Goal: Browse casually

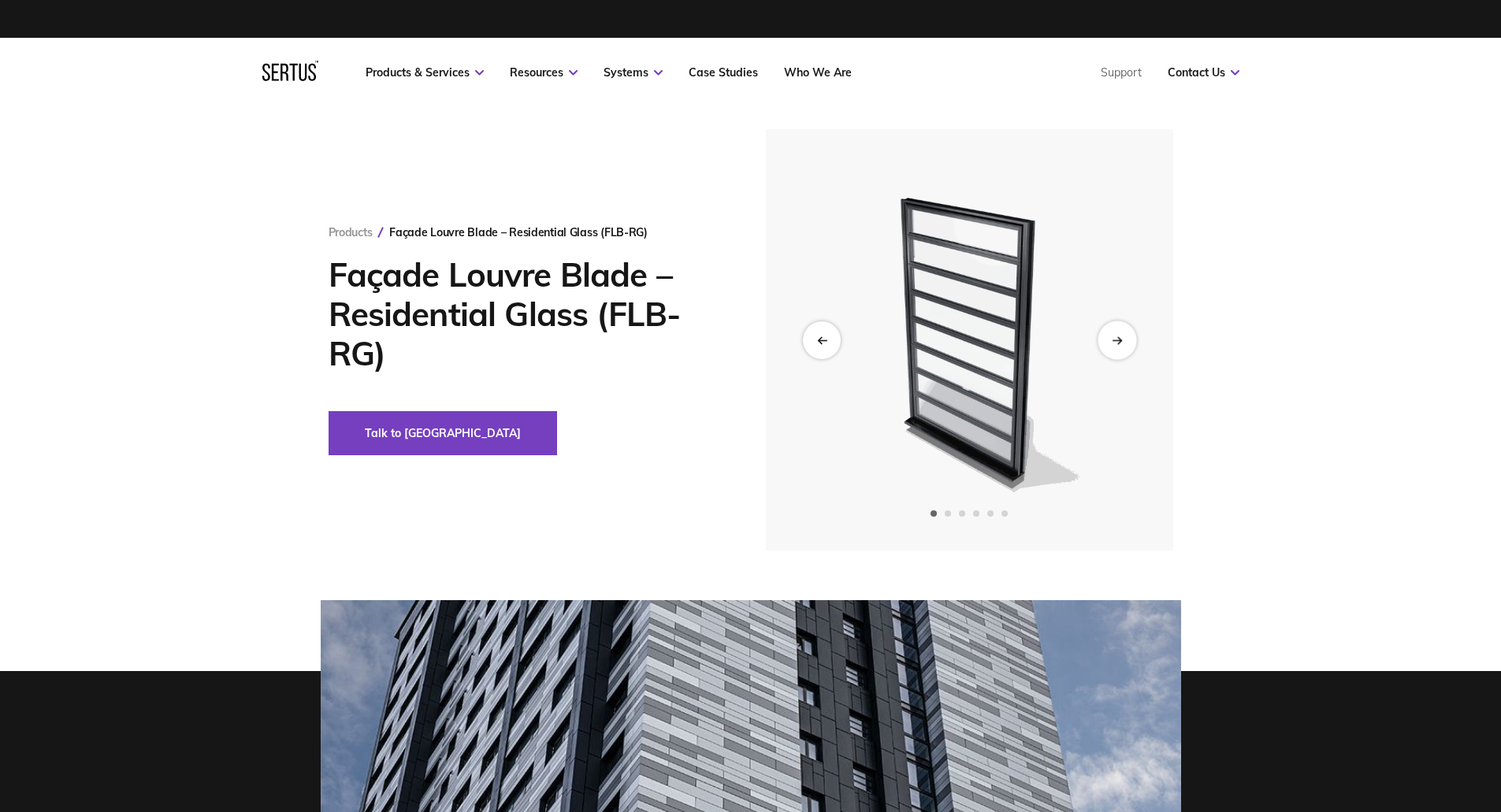
click at [1112, 346] on div "Next slide" at bounding box center [1117, 340] width 39 height 39
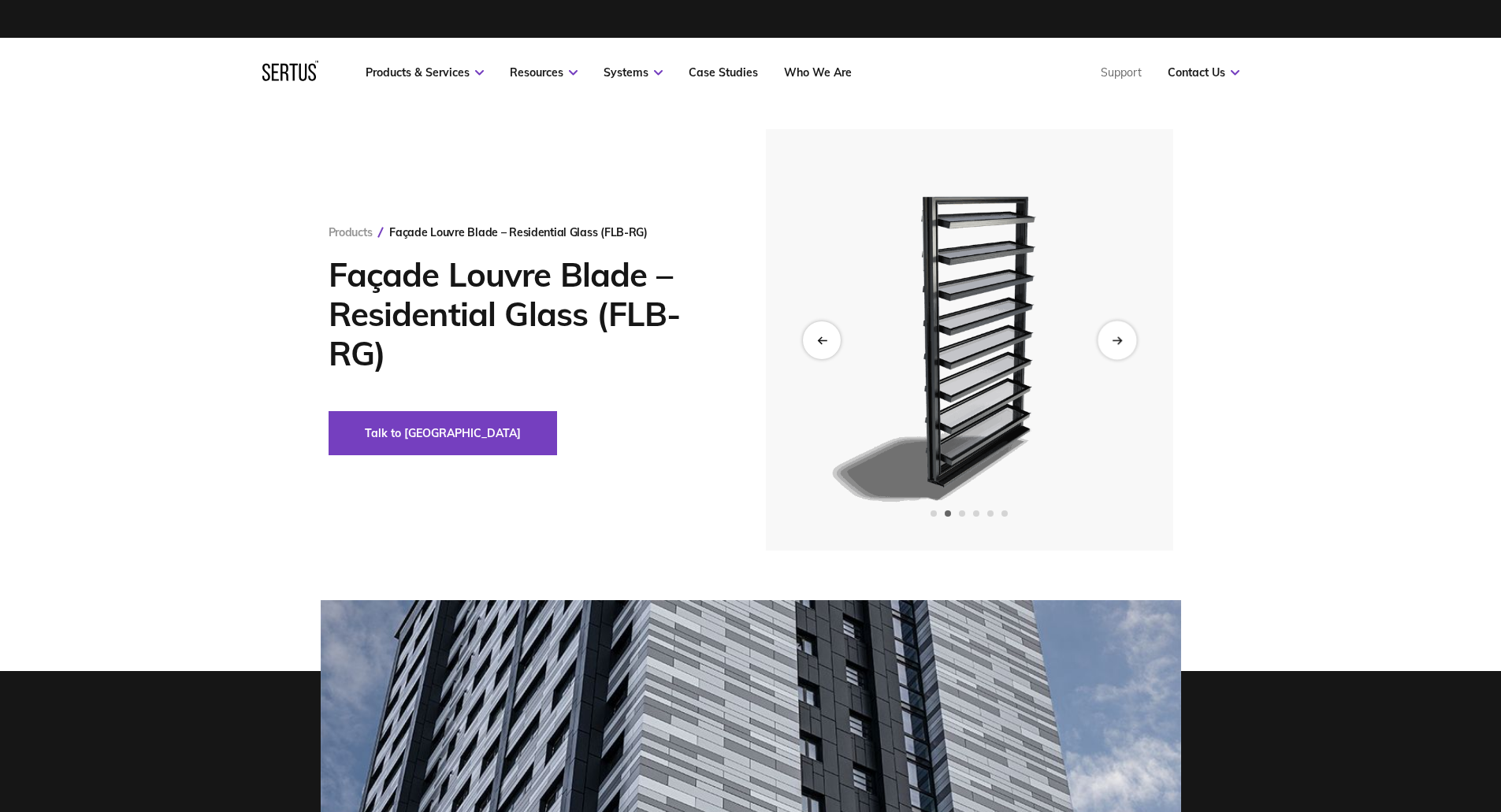
click at [1109, 349] on div "Next slide" at bounding box center [1117, 340] width 39 height 39
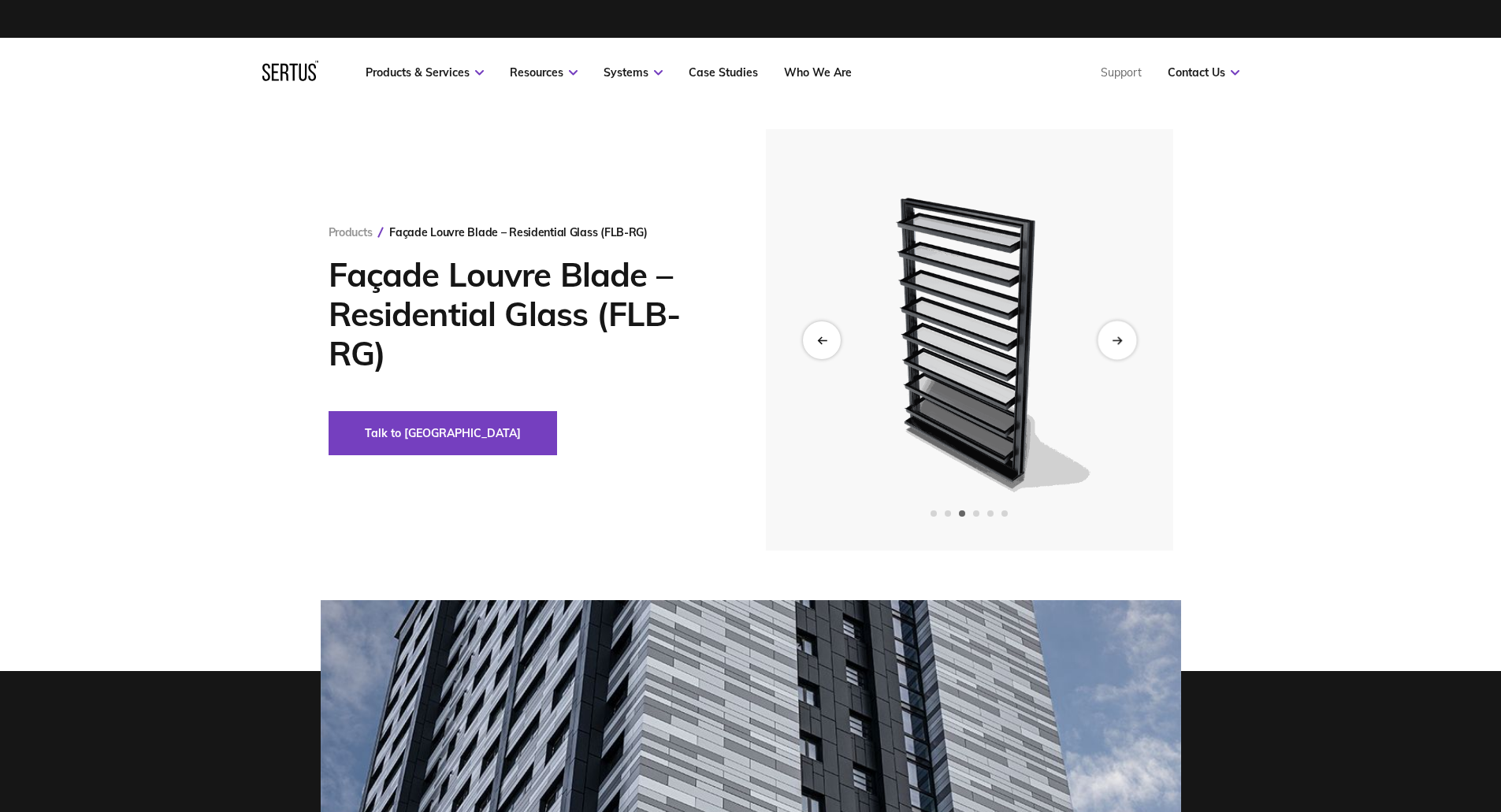
click at [1108, 349] on div "Next slide" at bounding box center [1117, 340] width 39 height 39
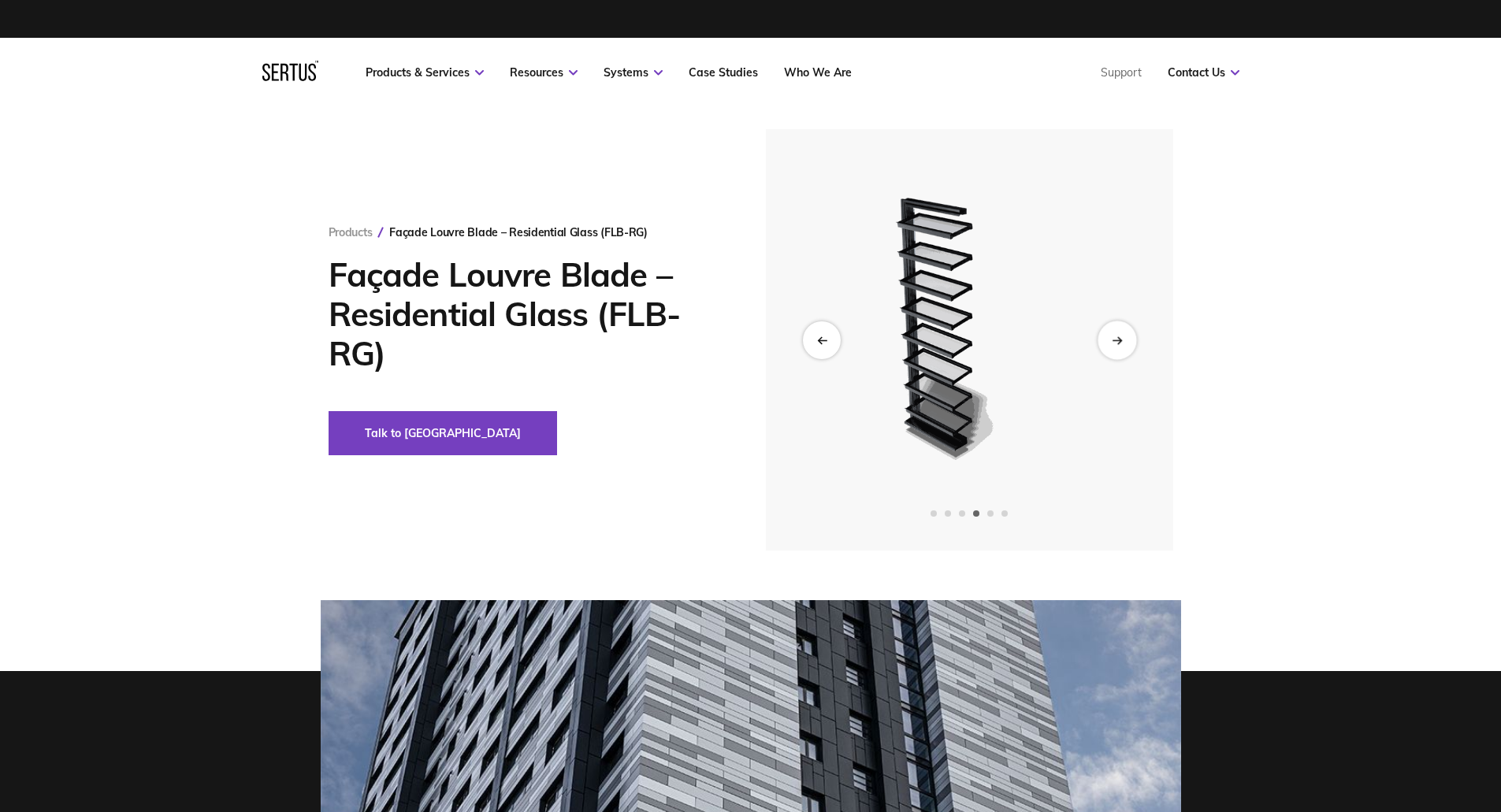
click at [1116, 331] on div "Next slide" at bounding box center [1117, 340] width 39 height 39
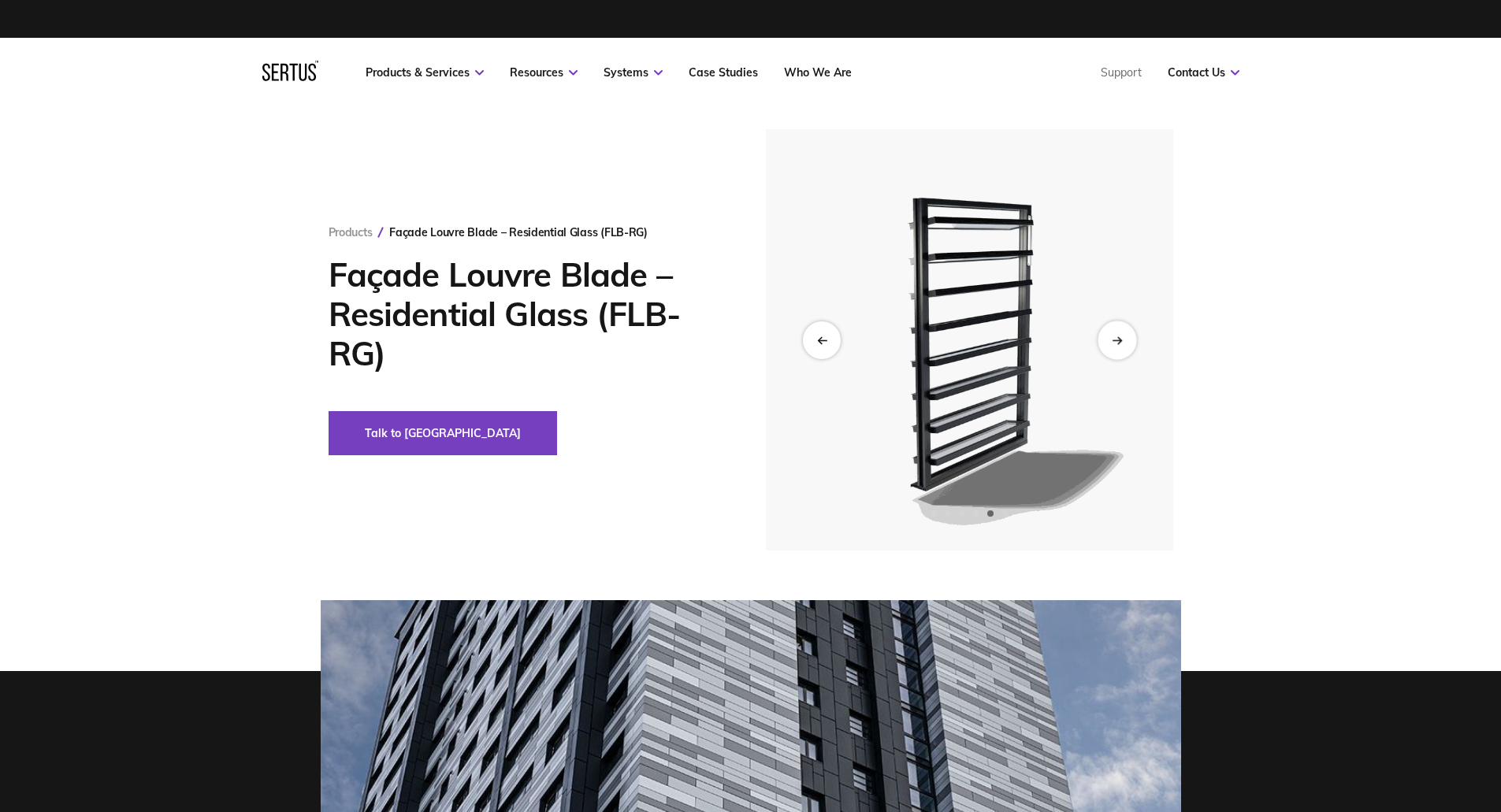
click at [1116, 331] on div "Next slide" at bounding box center [1117, 340] width 39 height 39
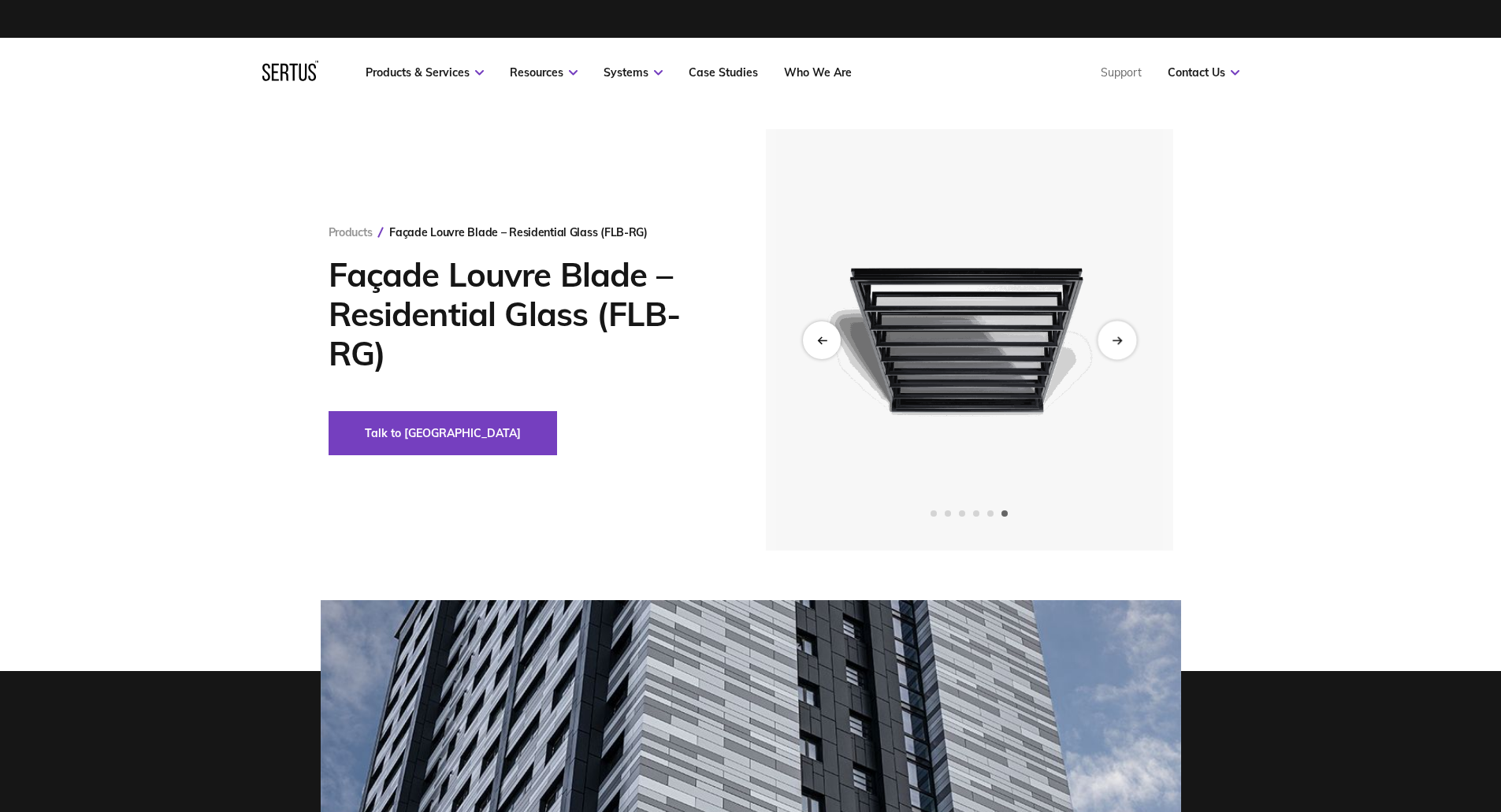
click at [1116, 331] on div "Next slide" at bounding box center [1117, 340] width 39 height 39
